Goal: Information Seeking & Learning: Check status

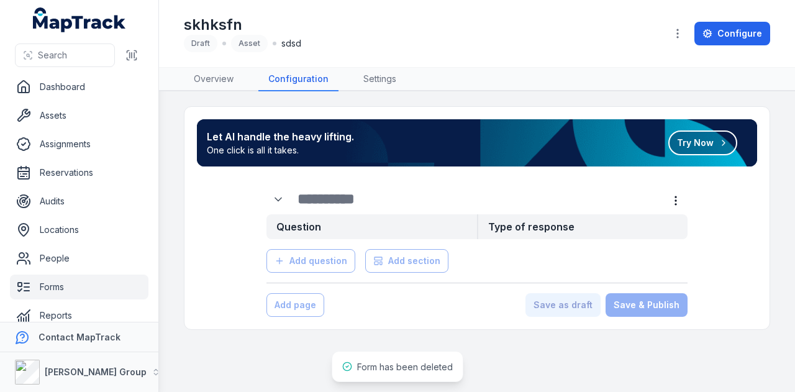
scroll to position [70, 0]
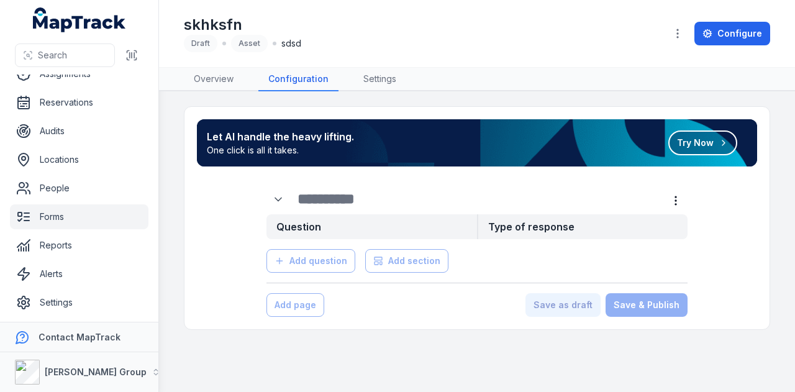
click at [97, 222] on link "Forms" at bounding box center [79, 216] width 139 height 25
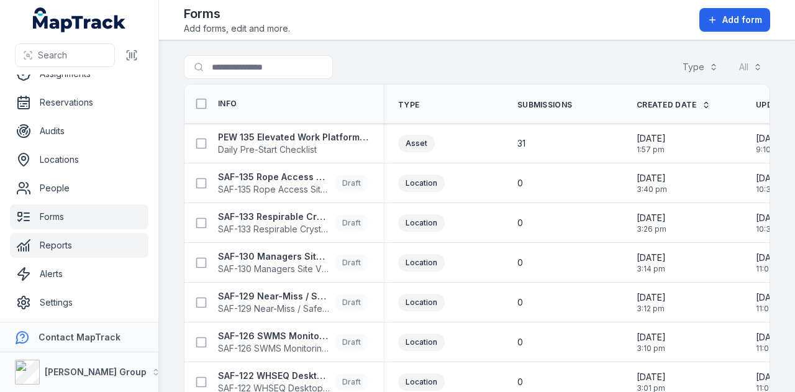
click at [99, 244] on link "Reports" at bounding box center [79, 245] width 139 height 25
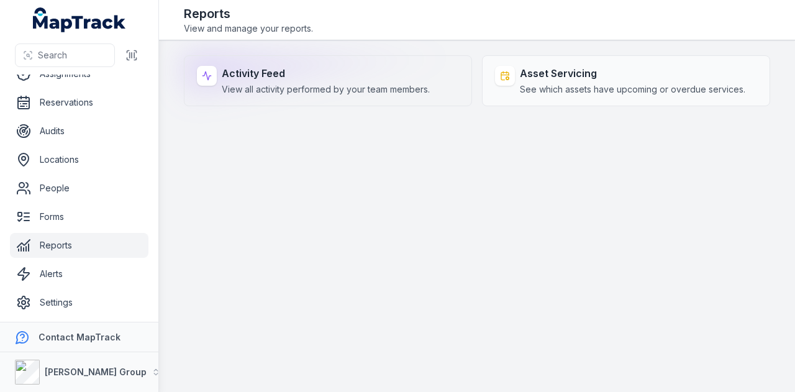
click at [373, 86] on span "View all activity performed by your team members." at bounding box center [326, 89] width 208 height 12
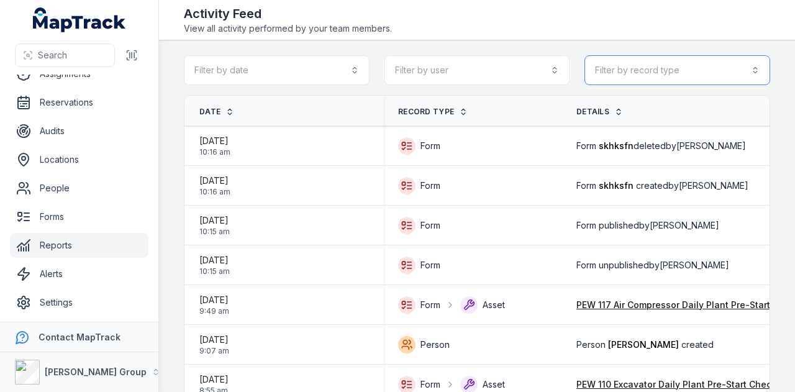
click at [652, 75] on button "Filter by record type" at bounding box center [678, 70] width 186 height 30
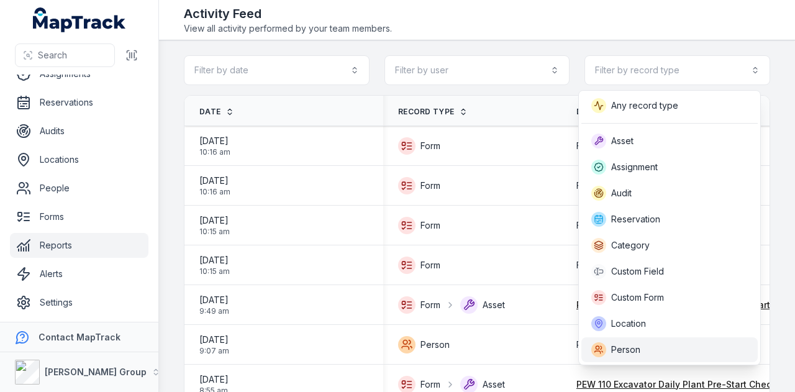
click at [631, 354] on span "Person" at bounding box center [625, 350] width 29 height 12
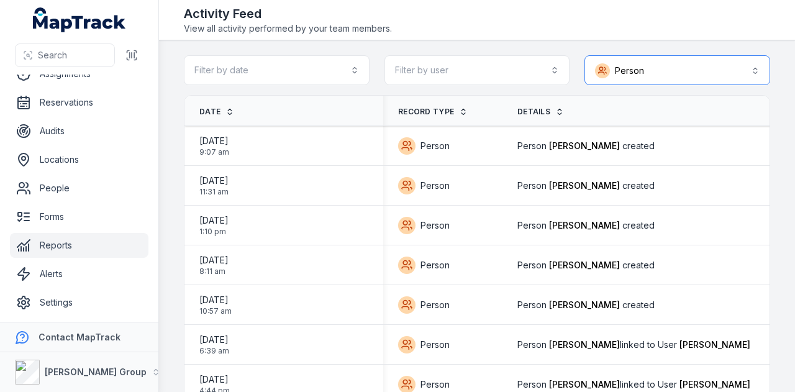
click at [655, 71] on button "Person ******" at bounding box center [678, 70] width 186 height 30
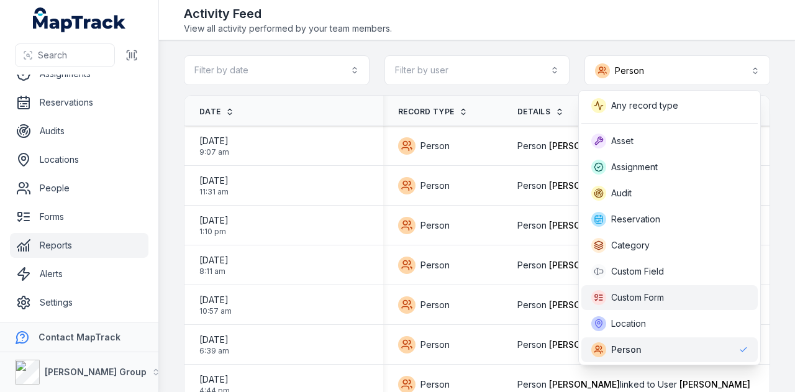
click at [671, 298] on div "Custom Form" at bounding box center [670, 297] width 157 height 15
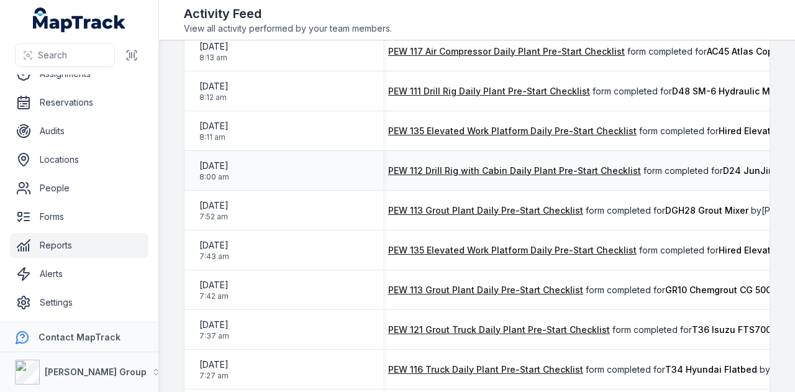
scroll to position [0, 133]
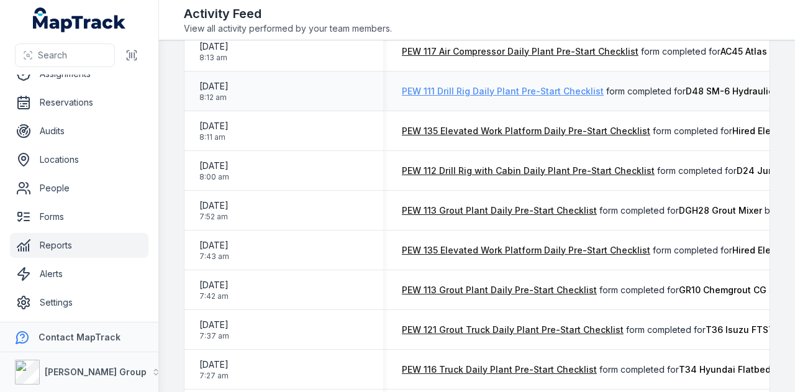
click at [501, 93] on link "PEW 111 Drill Rig Daily Plant Pre-Start Checklist" at bounding box center [503, 91] width 202 height 12
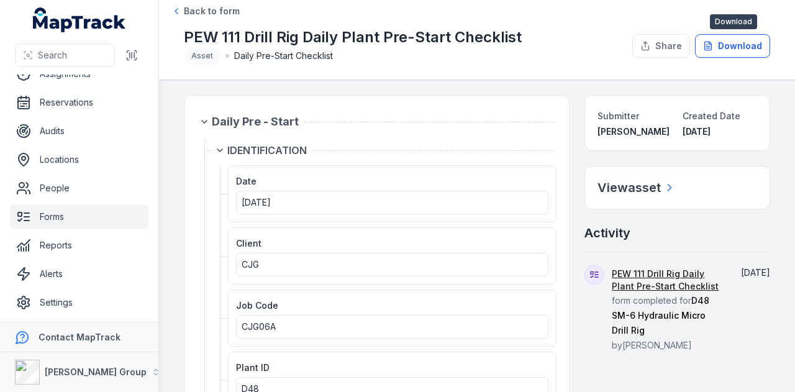
click at [753, 54] on button "Download" at bounding box center [732, 46] width 75 height 24
click at [135, 378] on button "[PERSON_NAME] Group" at bounding box center [79, 372] width 158 height 40
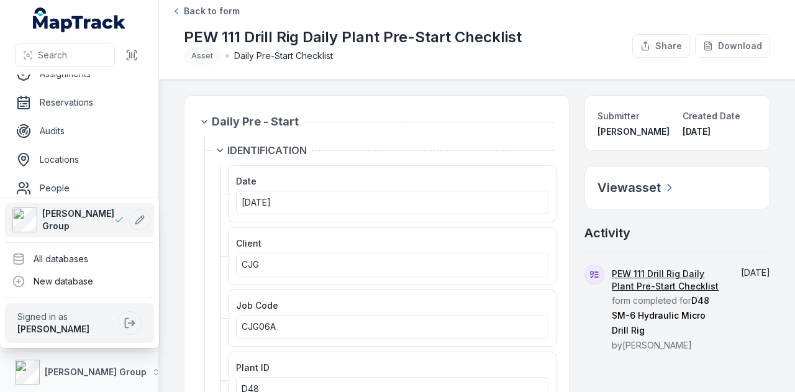
click at [244, 91] on div "Search Dashboard Assets Assignments Reservations Audits Locations People Forms …" at bounding box center [397, 196] width 795 height 392
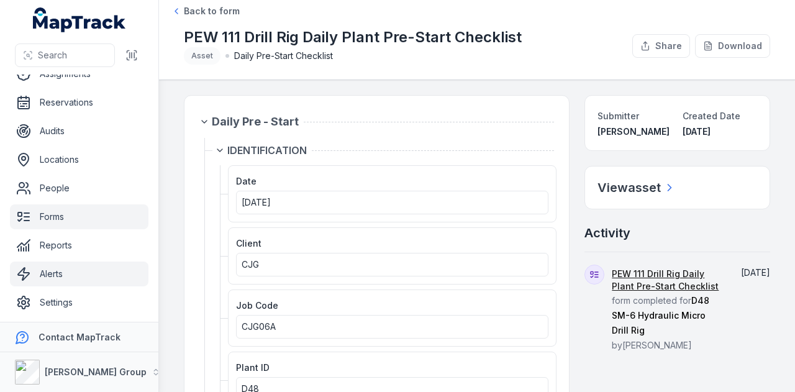
click at [96, 279] on link "Alerts" at bounding box center [79, 274] width 139 height 25
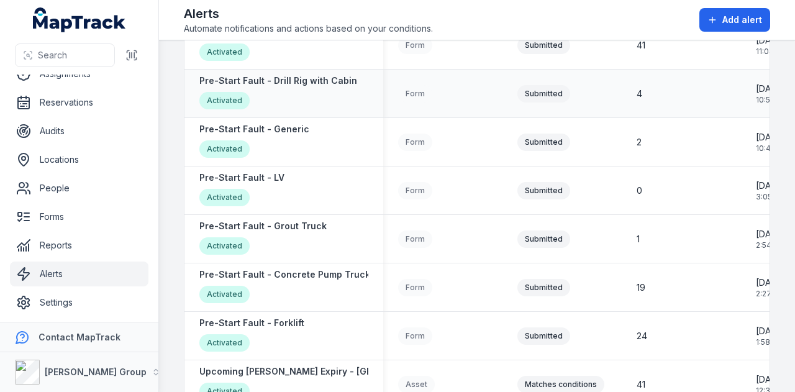
scroll to position [1224, 0]
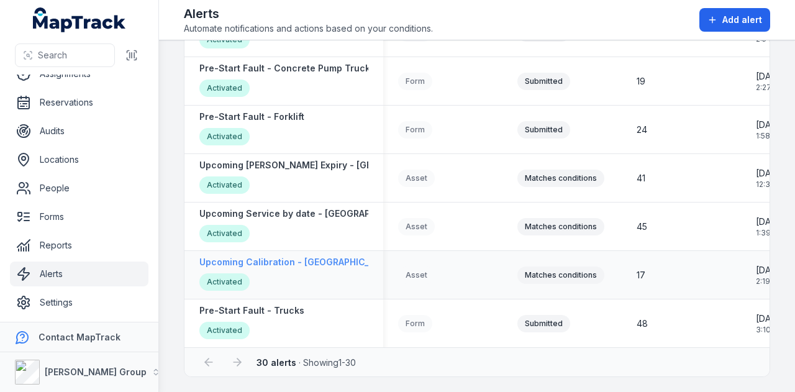
click at [290, 260] on strong "Upcoming Calibration - NSW" at bounding box center [296, 262] width 194 height 12
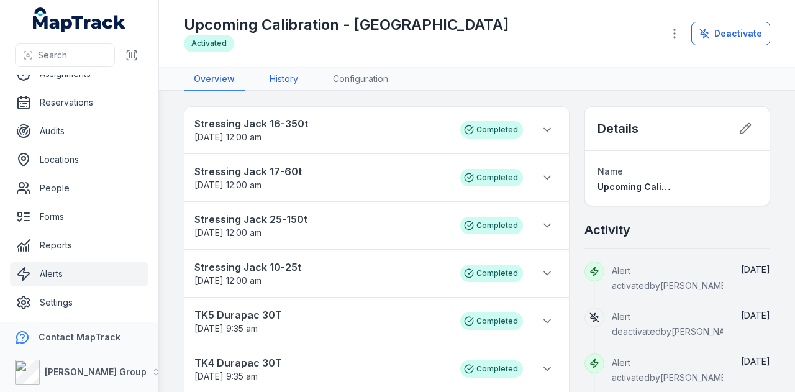
click at [288, 81] on link "History" at bounding box center [284, 80] width 48 height 24
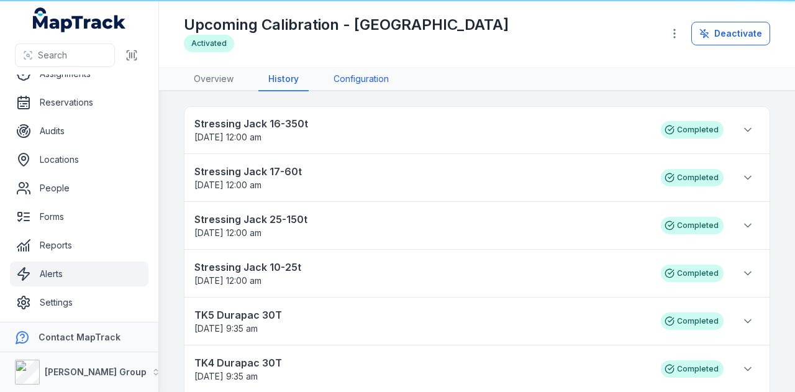
click at [329, 78] on link "Configuration" at bounding box center [361, 80] width 75 height 24
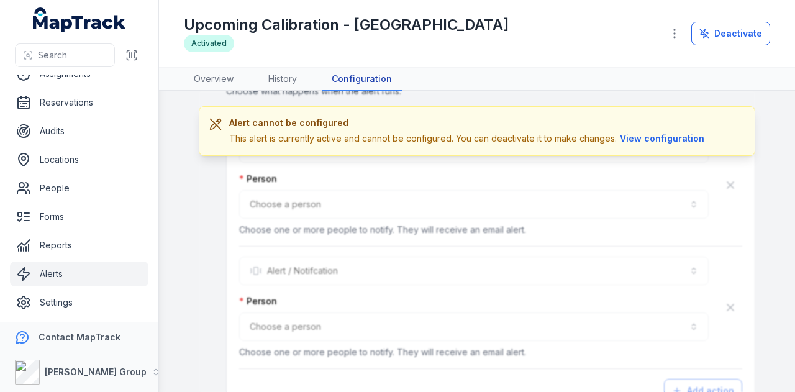
scroll to position [808, 0]
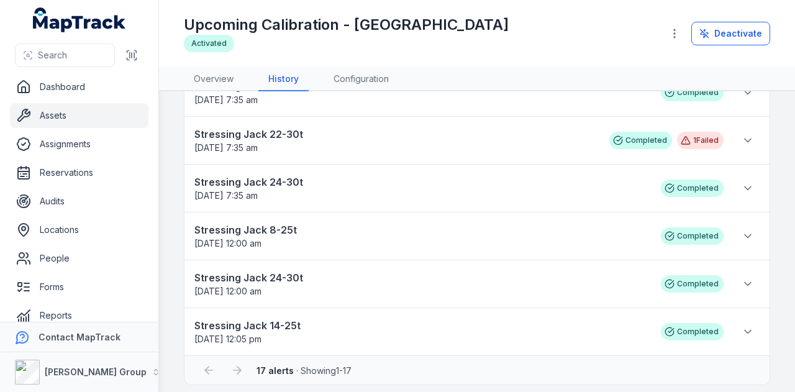
click at [90, 115] on link "Assets" at bounding box center [79, 115] width 139 height 25
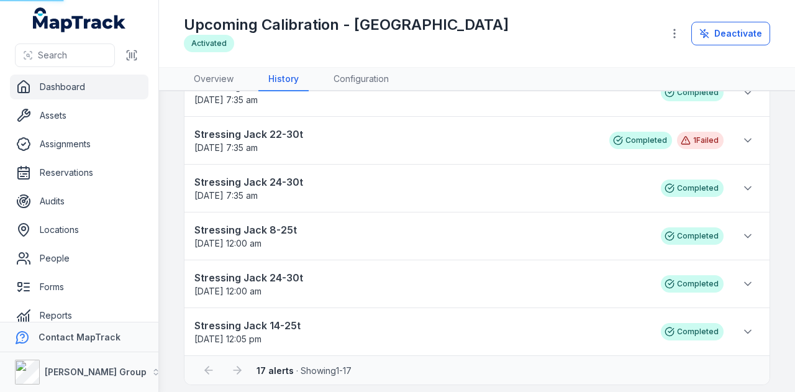
click at [95, 93] on link "Dashboard" at bounding box center [79, 87] width 139 height 25
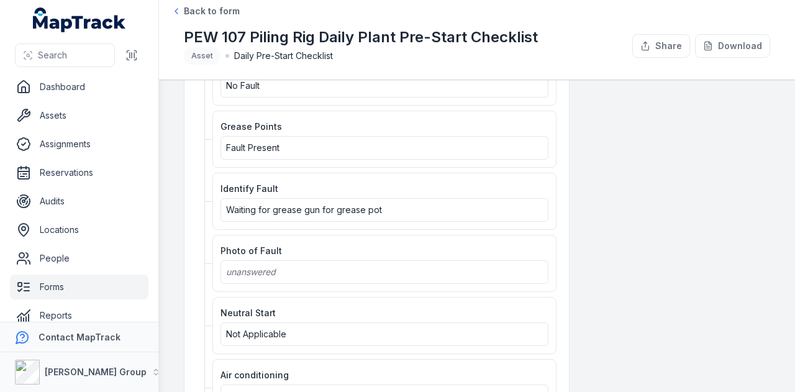
scroll to position [1243, 0]
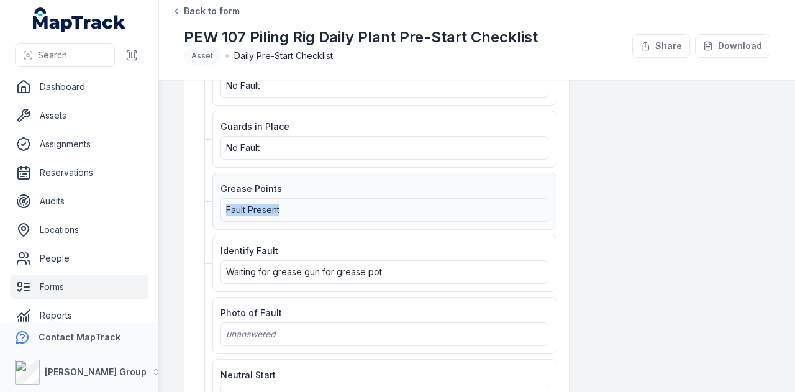
drag, startPoint x: 226, startPoint y: 183, endPoint x: 292, endPoint y: 182, distance: 66.5
click at [292, 204] on div "Fault Present" at bounding box center [384, 210] width 317 height 12
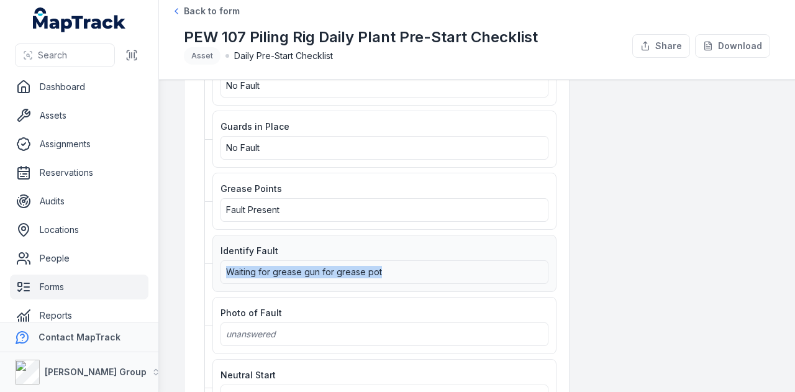
drag, startPoint x: 388, startPoint y: 235, endPoint x: 221, endPoint y: 252, distance: 167.9
click at [221, 252] on div "Identify Fault Waiting for grease gun for grease pot" at bounding box center [385, 263] width 344 height 57
click at [500, 198] on div "Fault Present" at bounding box center [385, 210] width 328 height 24
click at [442, 13] on div "Back to form PEW 107 Piling Rig Daily Plant Pre-Start Checklist Asset Daily Pre…" at bounding box center [477, 40] width 587 height 70
click at [183, 5] on link "Back to form" at bounding box center [205, 11] width 68 height 12
